Goal: Register for event/course

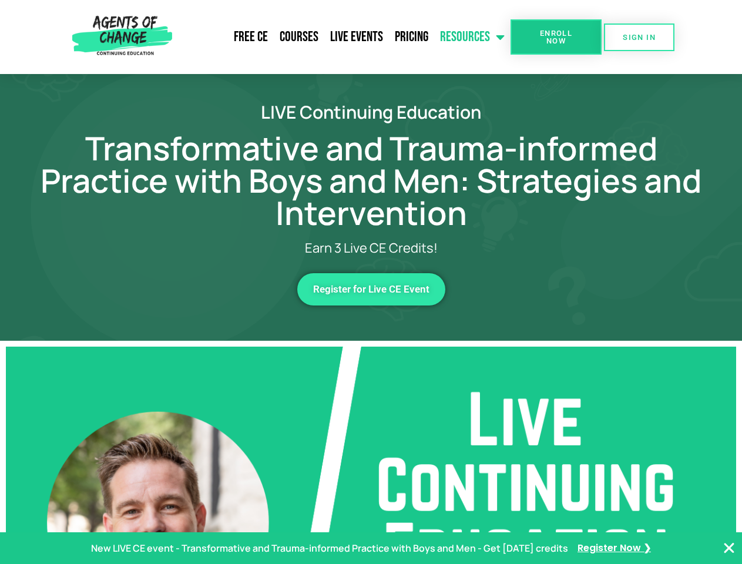
click at [473, 37] on link "Resources" at bounding box center [472, 36] width 76 height 29
click at [556, 37] on span "Enroll Now" at bounding box center [555, 36] width 53 height 15
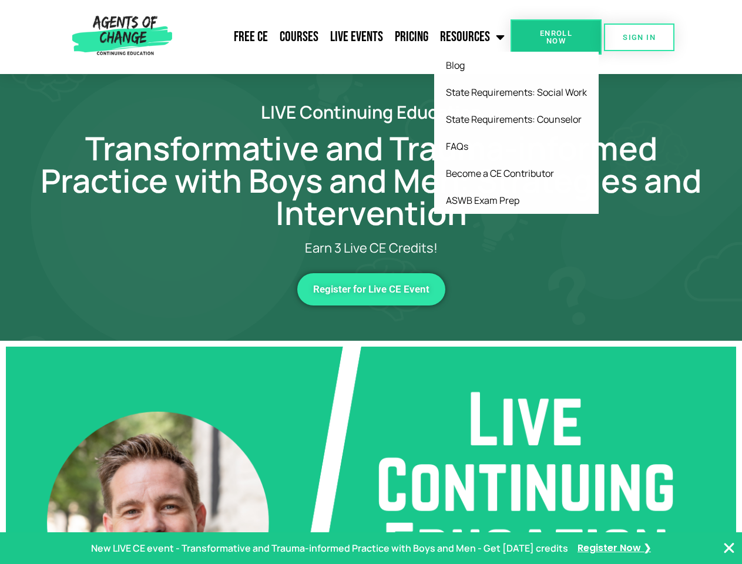
click at [556, 37] on span "Enroll Now" at bounding box center [555, 36] width 53 height 15
click at [639, 37] on span "SIGN IN" at bounding box center [638, 37] width 33 height 8
click at [371, 289] on span "Register for Live CE Event" at bounding box center [371, 289] width 116 height 10
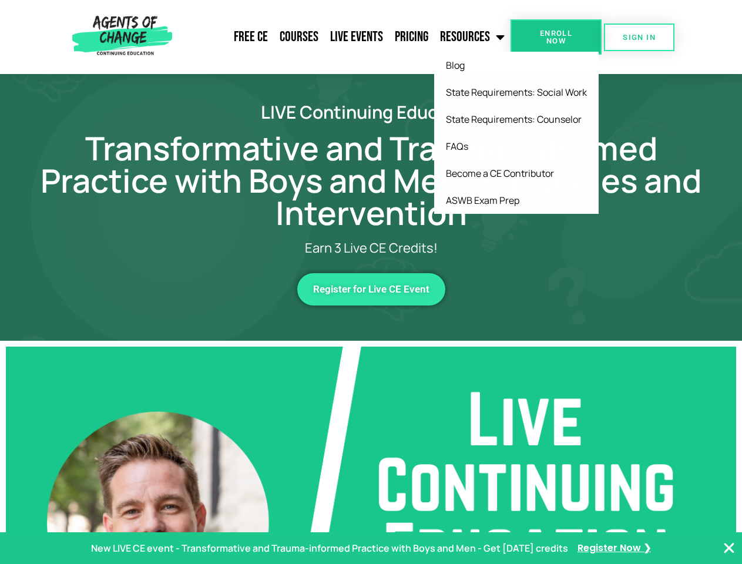
click at [371, 548] on p "New LIVE CE event - Transformative and Trauma-informed Practice with Boys and M…" at bounding box center [329, 548] width 477 height 17
click at [729, 548] on icon "Close Banner" at bounding box center [729, 548] width 14 height 14
